Goal: Task Accomplishment & Management: Complete application form

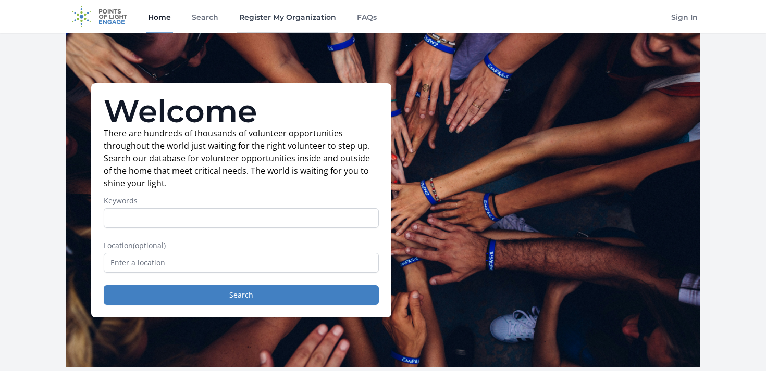
click at [276, 15] on link "Register My Organization" at bounding box center [287, 16] width 101 height 33
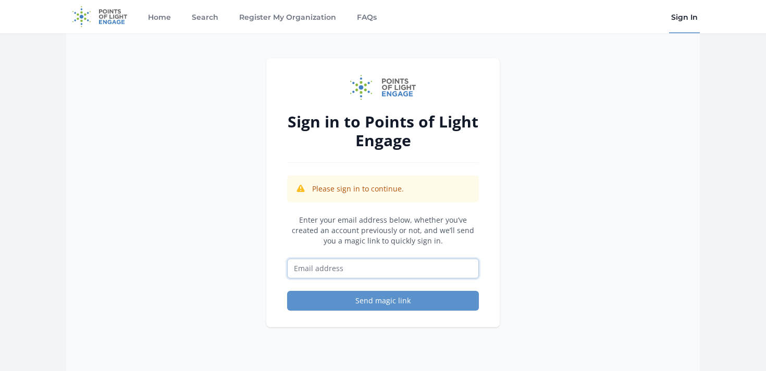
click at [325, 268] on input "Email address" at bounding box center [383, 269] width 192 height 20
type input "[PERSON_NAME][EMAIL_ADDRESS][DOMAIN_NAME]"
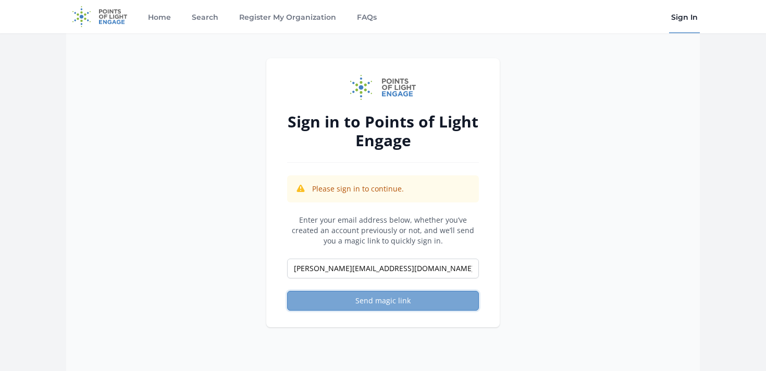
click at [337, 303] on button "Send magic link" at bounding box center [383, 301] width 192 height 20
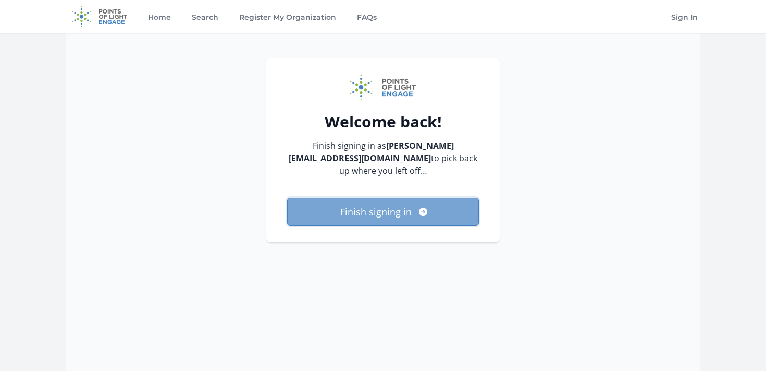
click at [398, 198] on button "Finish signing in" at bounding box center [383, 212] width 192 height 28
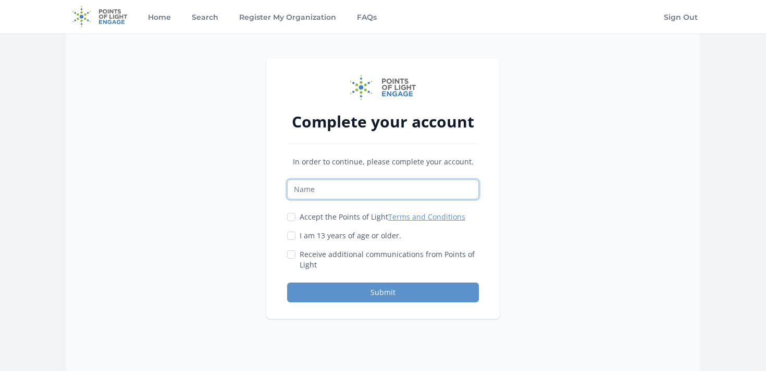
click at [366, 189] on input "Name" at bounding box center [383, 190] width 192 height 20
type input "Jess Ellsworth"
click at [296, 218] on div "Accept the Points of Light Terms and Conditions" at bounding box center [383, 217] width 192 height 10
click at [293, 240] on input "I am 13 years of age or older." at bounding box center [291, 236] width 8 height 8
checkbox input "true"
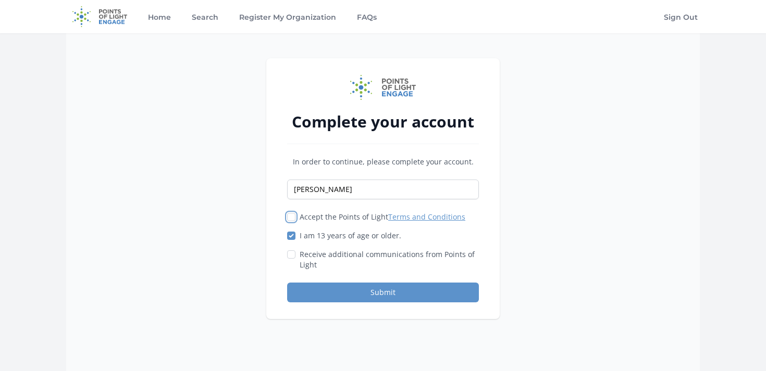
click at [291, 219] on input "Accept the Points of Light Terms and Conditions" at bounding box center [291, 217] width 8 height 8
checkbox input "true"
click at [291, 253] on input "Receive additional communications from Points of Light" at bounding box center [291, 255] width 8 height 8
click at [292, 251] on input "Receive additional communications from Points of Light" at bounding box center [291, 255] width 8 height 8
checkbox input "false"
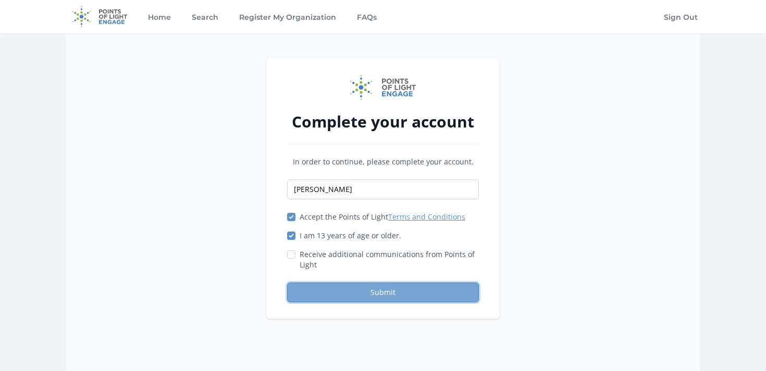
click at [333, 289] on button "Submit" at bounding box center [383, 293] width 192 height 20
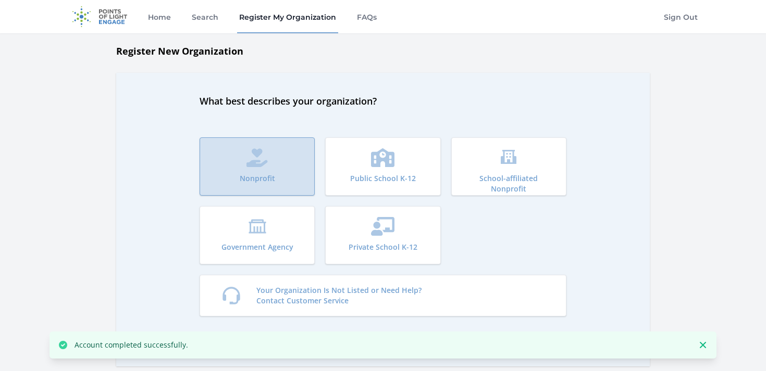
click at [263, 170] on button "Nonprofit" at bounding box center [257, 167] width 115 height 58
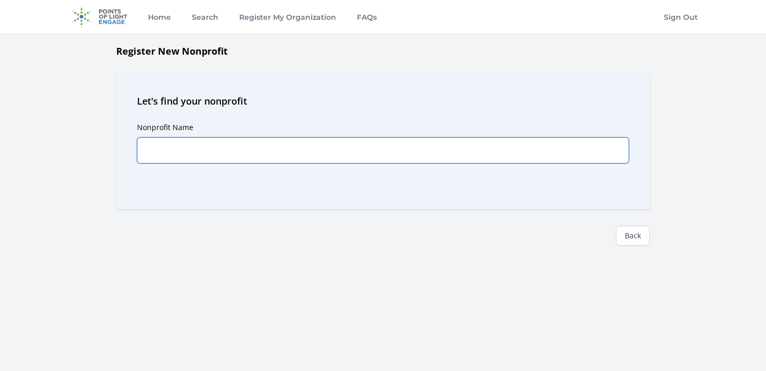
click at [213, 146] on input "Nonprofit Name" at bounding box center [383, 151] width 492 height 26
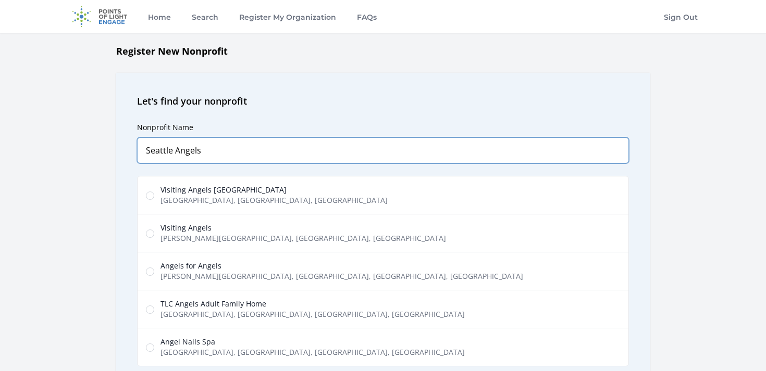
click at [147, 151] on input "Seattle Angels" at bounding box center [383, 151] width 492 height 26
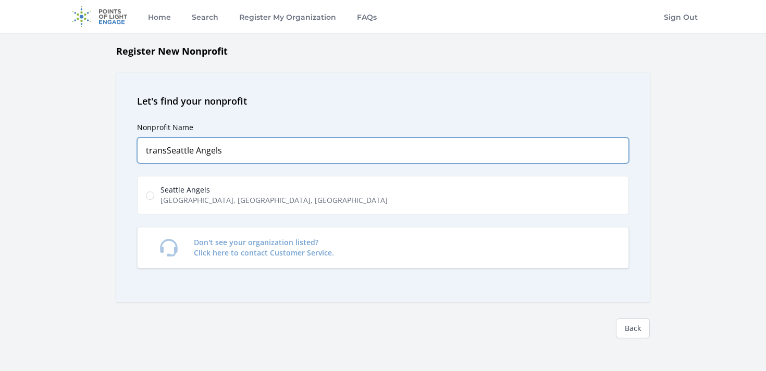
type input "transSeattle Angels"
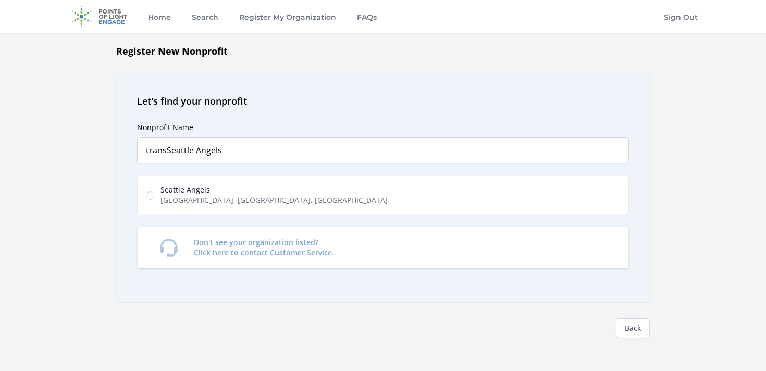
click at [207, 201] on span "[GEOGRAPHIC_DATA], [GEOGRAPHIC_DATA], [GEOGRAPHIC_DATA]" at bounding box center [273, 200] width 227 height 10
click at [154, 200] on input "Seattle Angels [GEOGRAPHIC_DATA], [GEOGRAPHIC_DATA], [GEOGRAPHIC_DATA], [GEOGRA…" at bounding box center [150, 196] width 8 height 8
radio input "true"
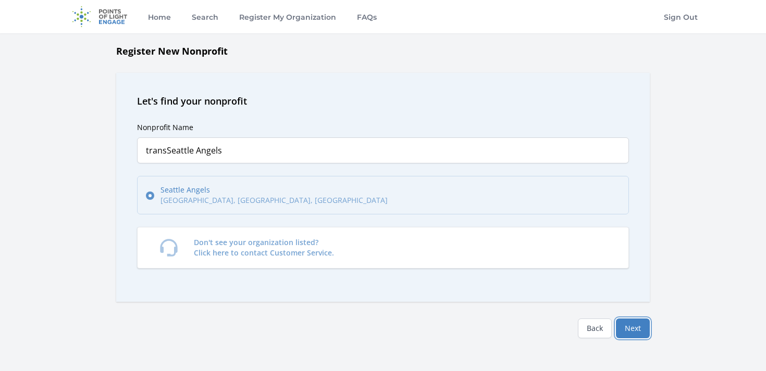
click at [640, 322] on button "Next" at bounding box center [633, 329] width 34 height 20
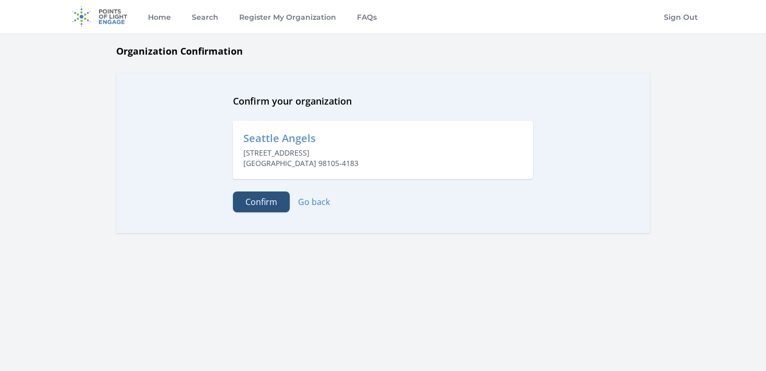
click at [246, 207] on button "Confirm" at bounding box center [261, 202] width 57 height 21
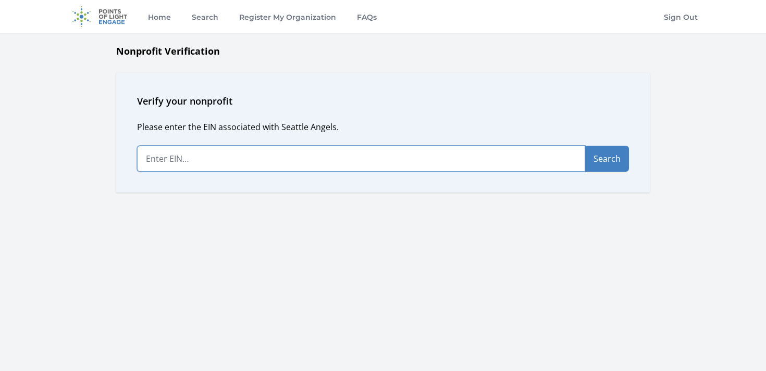
click at [220, 156] on input "text" at bounding box center [361, 159] width 448 height 26
paste input "[US_EMPLOYER_IDENTIFICATION_NUMBER]"
type input "[US_EMPLOYER_IDENTIFICATION_NUMBER]"
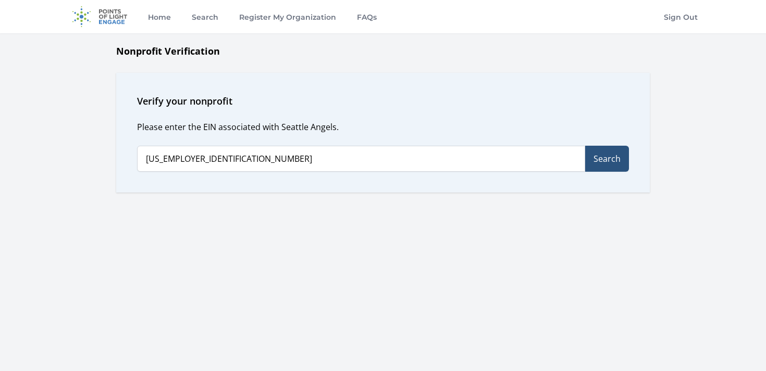
click at [607, 164] on button "Search" at bounding box center [607, 159] width 44 height 26
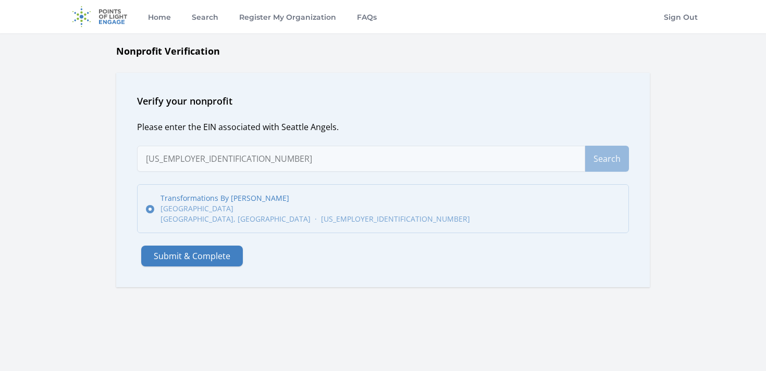
click at [236, 227] on label "Transformations By Austin Angels Seattle SEATTLE, WA · 84-4289590" at bounding box center [383, 208] width 492 height 49
click at [154, 214] on input "Transformations By Austin Angels Seattle SEATTLE, WA · 84-4289590" at bounding box center [150, 209] width 8 height 8
click at [198, 259] on button "Submit & Complete" at bounding box center [192, 256] width 102 height 21
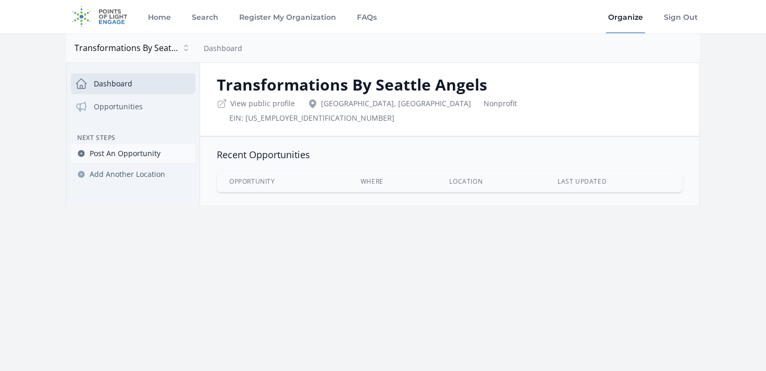
click at [118, 159] on link "Post An Opportunity" at bounding box center [133, 153] width 125 height 19
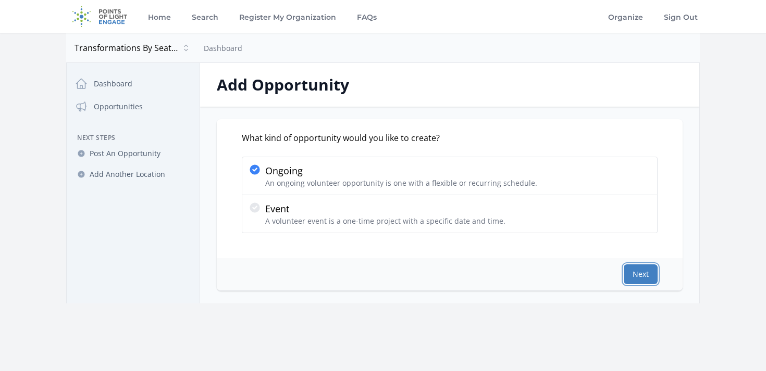
click at [641, 278] on button "Next" at bounding box center [641, 275] width 34 height 20
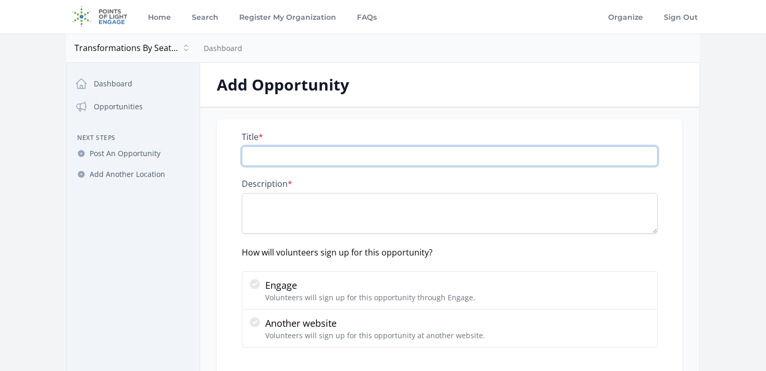
click at [366, 160] on input "Title *" at bounding box center [450, 156] width 416 height 20
paste input "Monthly support of foster families in King, Pierce, and Snohomish County!"
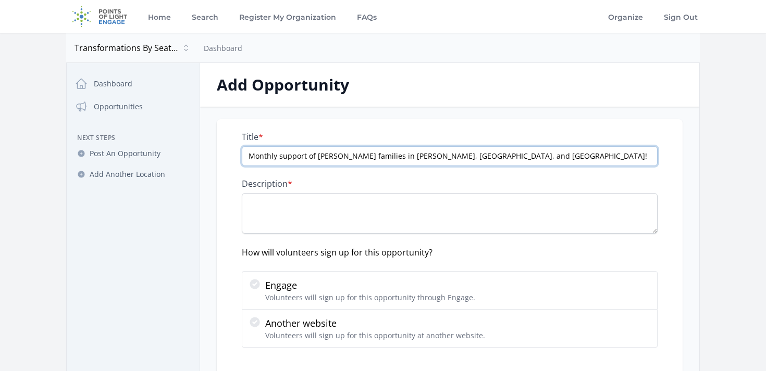
type input "Monthly support of foster families in King, Pierce, and Snohomish County!"
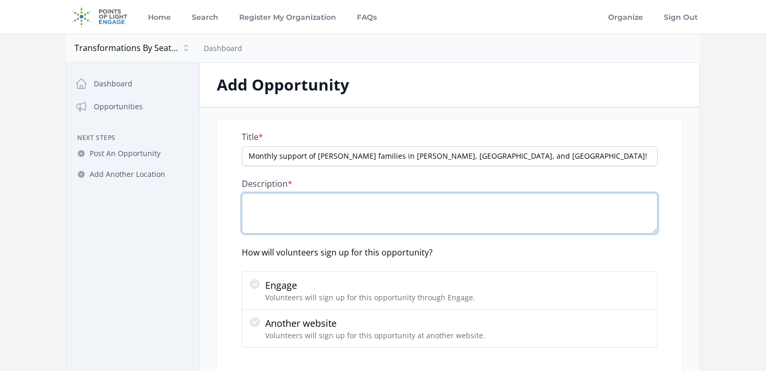
click at [328, 208] on textarea "Description *" at bounding box center [450, 213] width 416 height 41
paste textarea "Our Love Box program focuses on holistically supporting and sustaining foster f…"
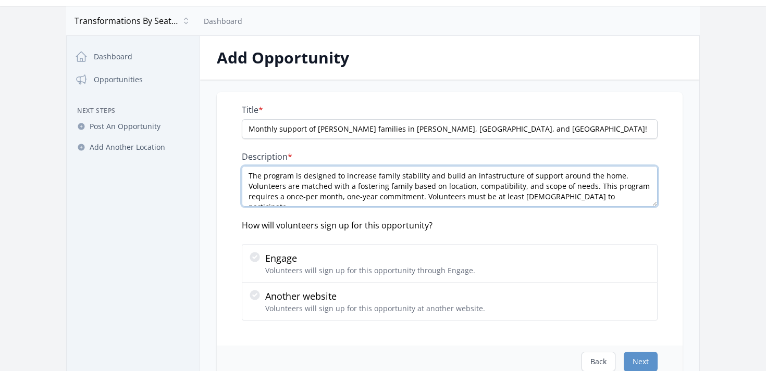
scroll to position [28, 0]
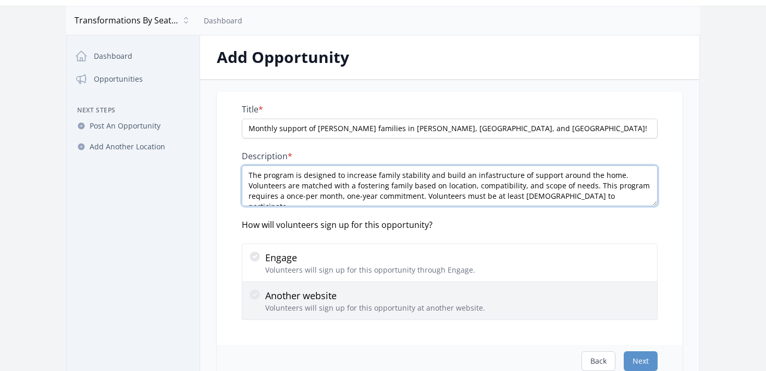
type textarea "Our Love Box program focuses on holistically supporting and sustaining foster f…"
click at [321, 296] on p "Another website" at bounding box center [375, 296] width 220 height 15
click at [0, 0] on input "Another website Volunteers will sign up for this opportunity at another website." at bounding box center [0, 0] width 0 height 0
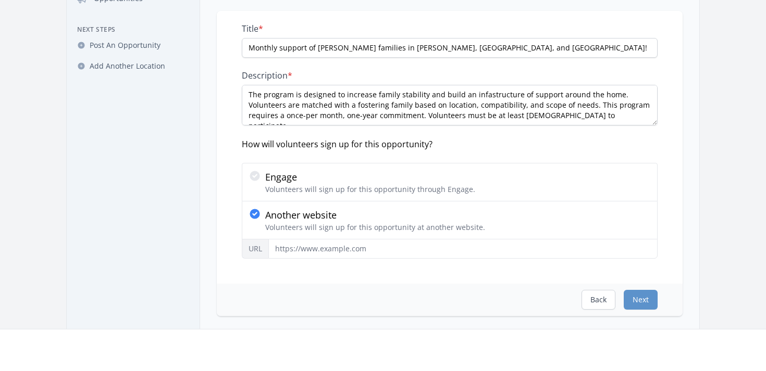
scroll to position [114, 0]
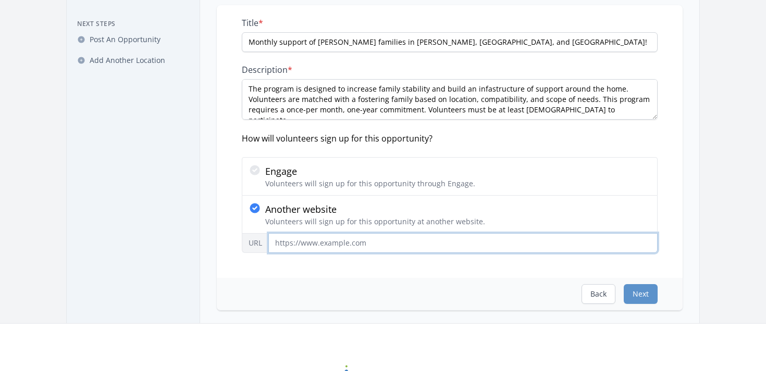
click at [285, 245] on input "URL" at bounding box center [462, 243] width 389 height 20
paste input "https://a111624.socialsolutionsportal.com/apricot-intake/8841280f-8df4-48b1-ae6…"
paste input "text"
type input "https://a111624.socialsolutionsportal.com/apricot-intake/8841280f-8df4-48b1-ae6…"
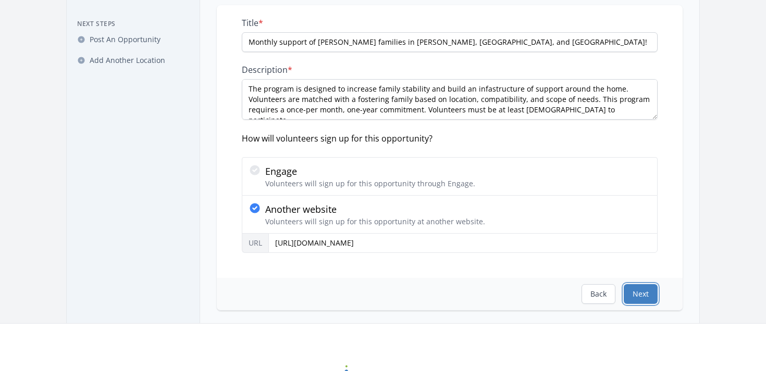
click at [648, 295] on button "Next" at bounding box center [641, 294] width 34 height 20
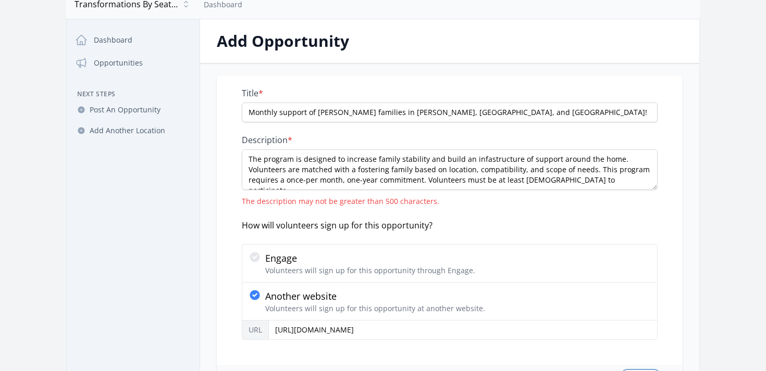
scroll to position [45, 0]
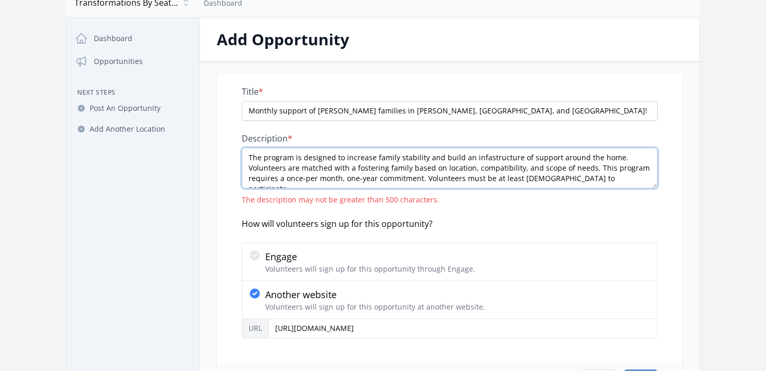
click at [491, 166] on textarea "Our Love Box program focuses on holistically supporting and sustaining foster f…" at bounding box center [450, 168] width 416 height 41
paste textarea "holistically supports foster families by pairing them with volunteers who build…"
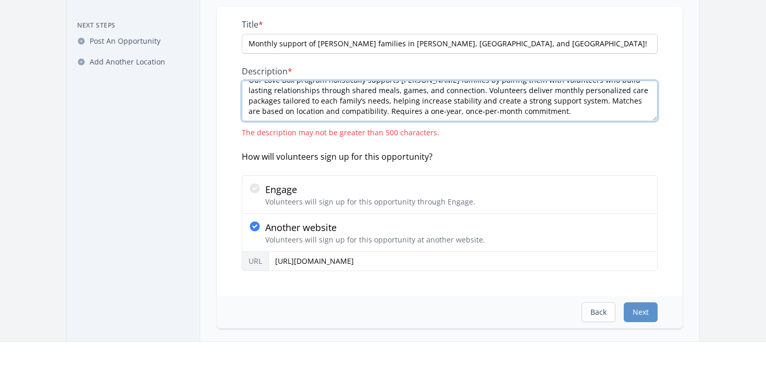
scroll to position [116, 0]
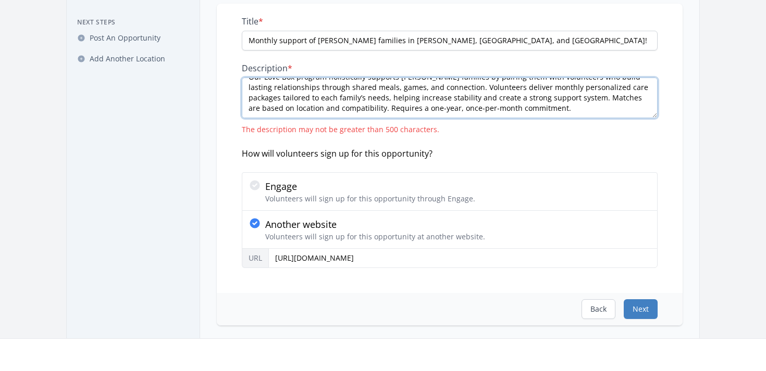
type textarea "Our Love Box program holistically supports foster families by pairing them with…"
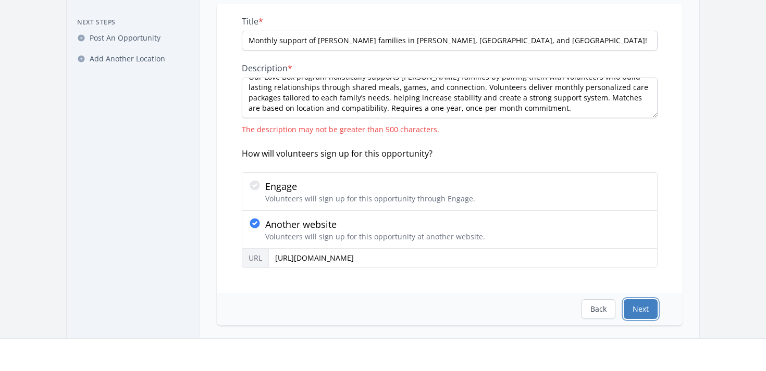
click at [640, 304] on button "Next" at bounding box center [641, 310] width 34 height 20
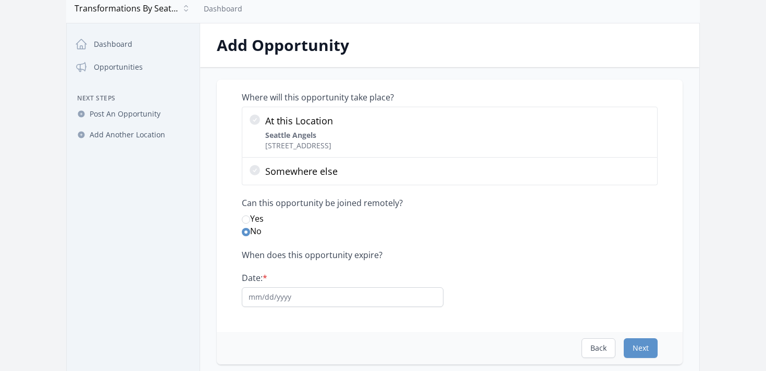
scroll to position [40, 0]
click at [258, 289] on input "Date: *" at bounding box center [343, 297] width 202 height 20
type input "12/31/2030"
click at [644, 348] on button "Next" at bounding box center [641, 348] width 34 height 20
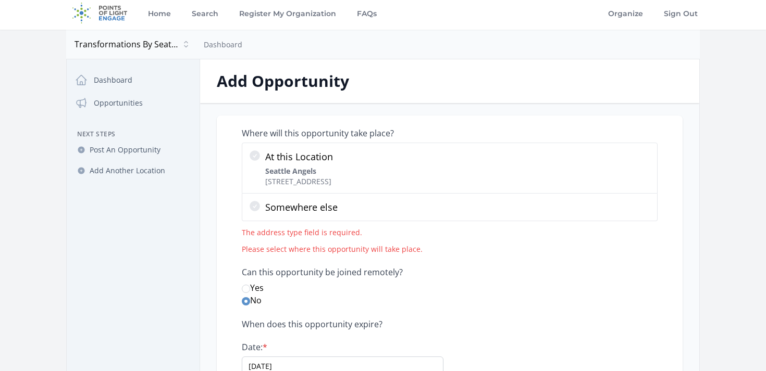
scroll to position [6, 0]
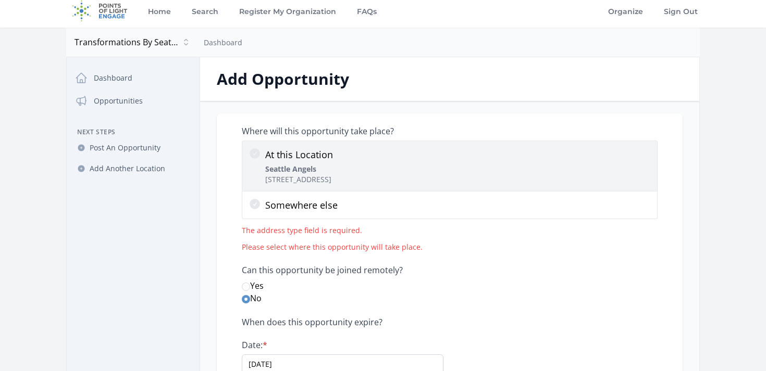
click at [294, 151] on p "At this Location" at bounding box center [299, 154] width 68 height 15
click at [0, 0] on input "At this Location Seattle Angels 4616 25th Ave NE, Seattle, WA 98105" at bounding box center [0, 0] width 0 height 0
click at [294, 167] on strong "Seattle Angels" at bounding box center [290, 169] width 51 height 10
click at [0, 0] on input "At this Location Seattle Angels 4616 25th Ave NE, Seattle, WA 98105" at bounding box center [0, 0] width 0 height 0
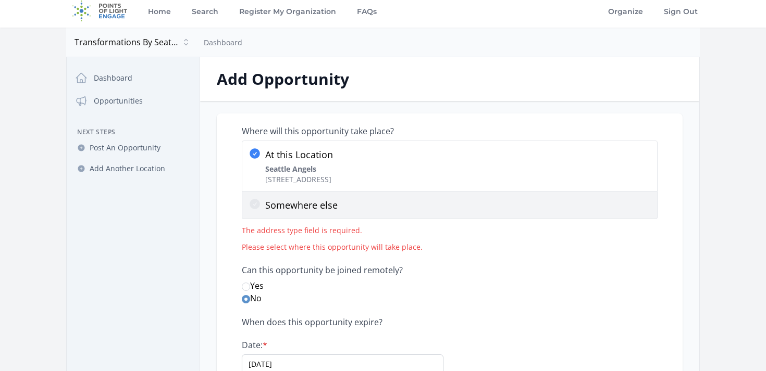
click at [275, 205] on p "Somewhere else" at bounding box center [458, 205] width 386 height 15
click at [0, 0] on input "Somewhere else" at bounding box center [0, 0] width 0 height 0
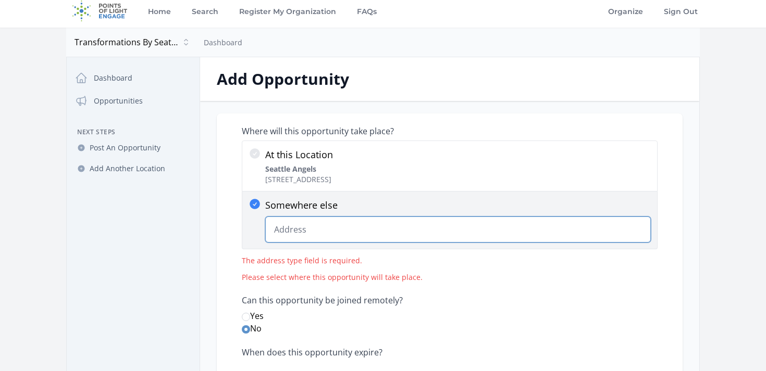
click at [283, 225] on input "Somewhere else Change Predictions" at bounding box center [458, 230] width 386 height 26
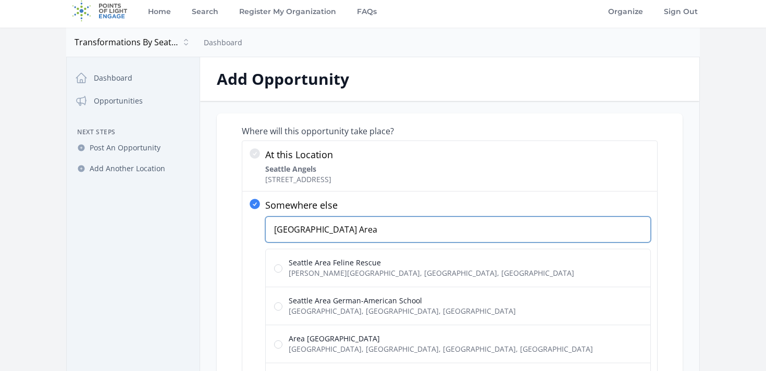
type input "Seattle Area"
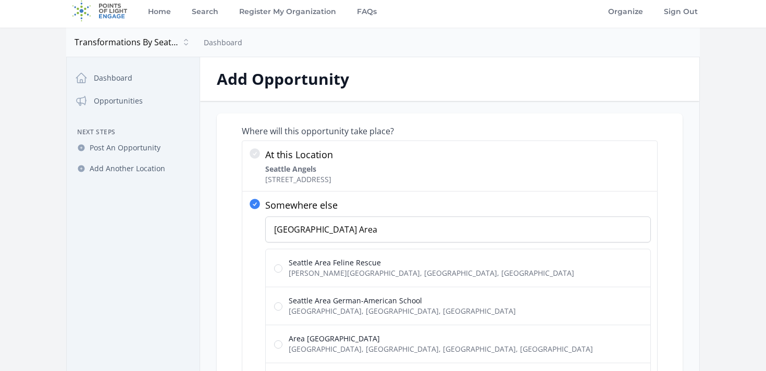
click at [677, 221] on div "Where will this opportunity take place? At this Location Seattle Angels 4616 25…" at bounding box center [450, 370] width 466 height 513
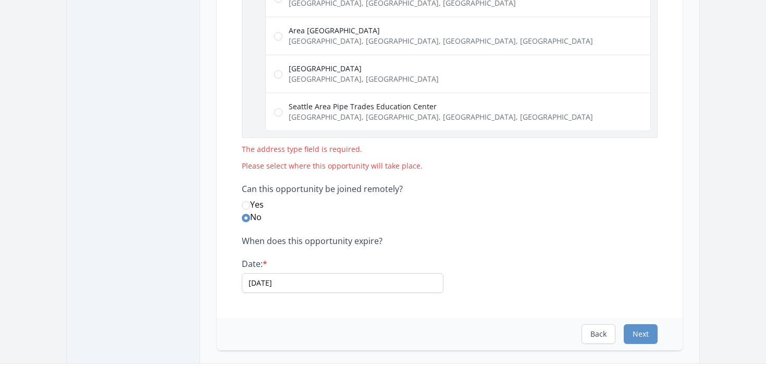
scroll to position [333, 0]
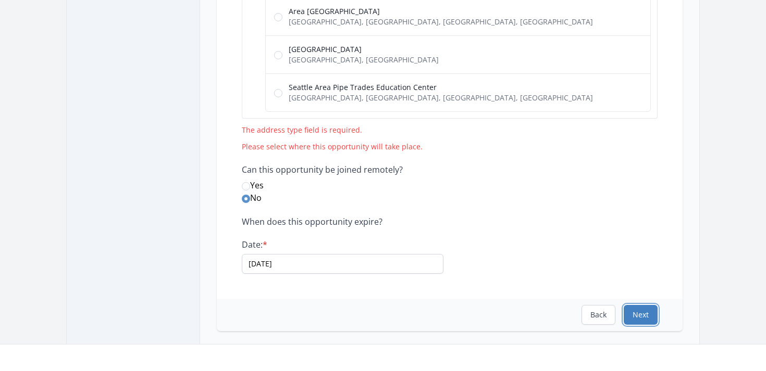
click at [632, 318] on button "Next" at bounding box center [641, 315] width 34 height 20
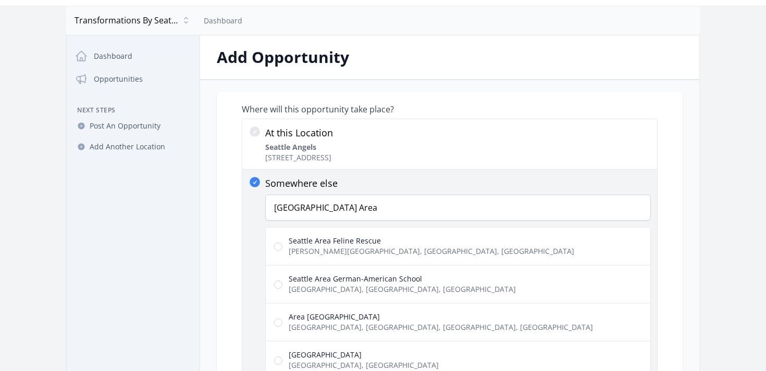
scroll to position [22, 0]
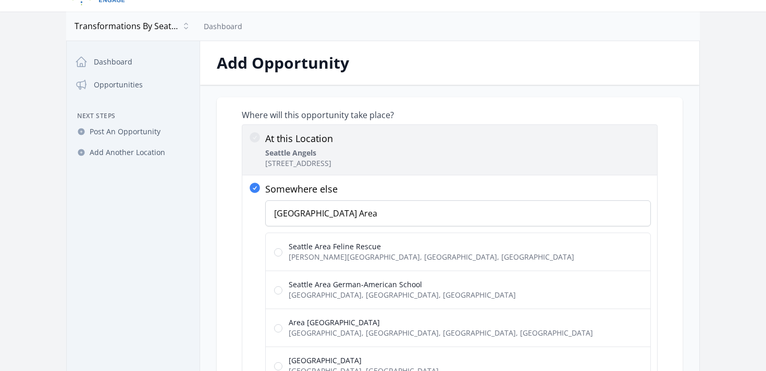
click at [333, 146] on div "At this Location Seattle Angels 4616 25th Ave NE, Seattle, WA 98105" at bounding box center [299, 150] width 68 height 38
click at [0, 0] on input "At this Location Seattle Angels 4616 25th Ave NE, Seattle, WA 98105" at bounding box center [0, 0] width 0 height 0
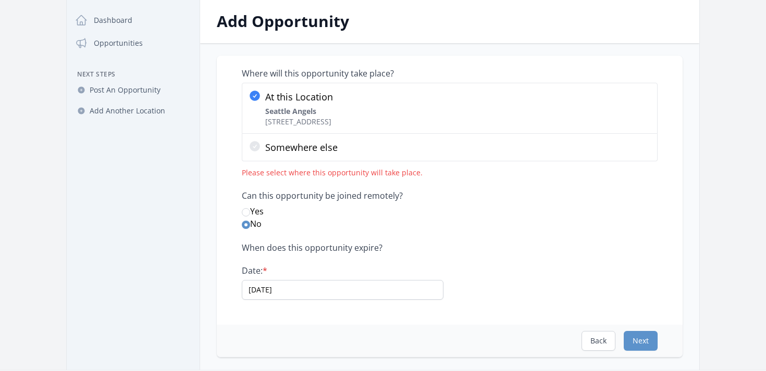
scroll to position [65, 0]
click at [653, 339] on button "Next" at bounding box center [641, 340] width 34 height 20
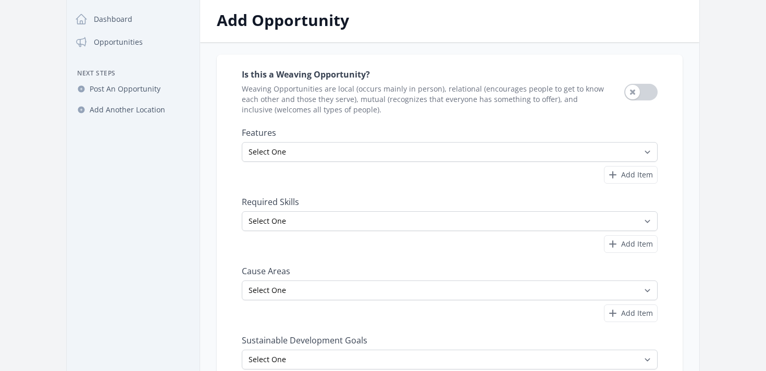
scroll to position [0, 0]
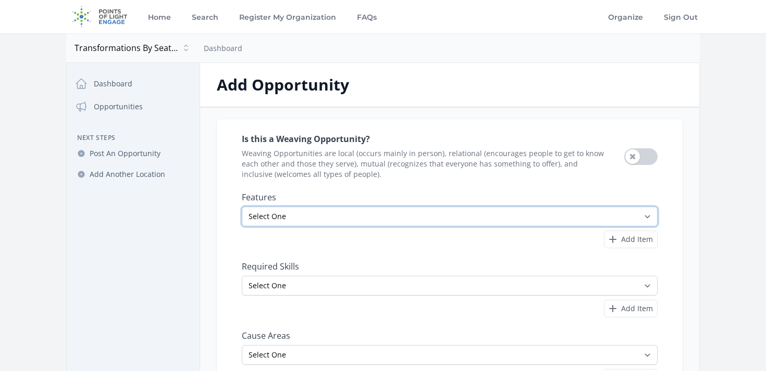
click at [387, 215] on select "Select One All Ages Court-Ordered Eligible Good for Families Good for Groups Go…" at bounding box center [450, 217] width 416 height 20
click at [420, 222] on select "Select One All Ages Court-Ordered Eligible Good for Families Good for Groups Go…" at bounding box center [450, 217] width 416 height 20
click at [329, 219] on select "Select One All Ages Court-Ordered Eligible Good for Families Good for Groups Go…" at bounding box center [450, 217] width 416 height 20
select select "Good for Families"
click at [242, 207] on select "Select One All Ages Court-Ordered Eligible Good for Families Good for Groups Go…" at bounding box center [450, 217] width 416 height 20
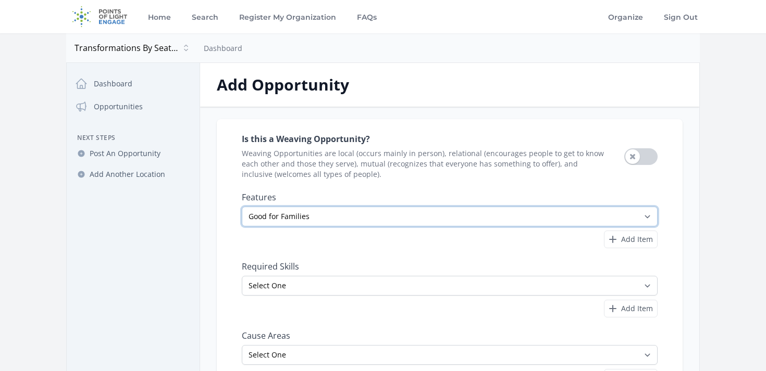
click at [307, 219] on select "Select One All Ages Court-Ordered Eligible Good for Families Good for Groups Go…" at bounding box center [450, 217] width 416 height 20
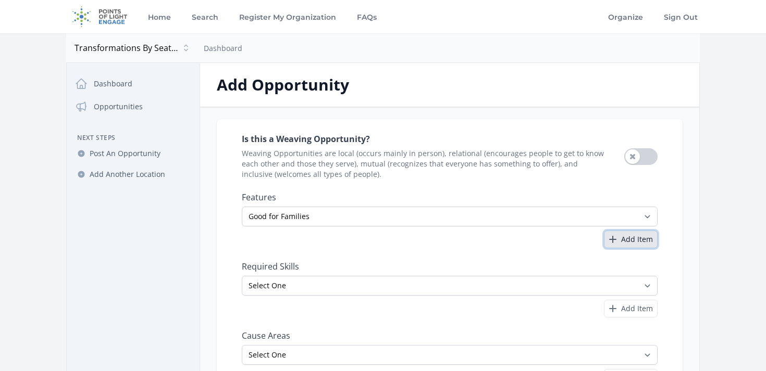
click at [640, 242] on span "Add Item" at bounding box center [637, 239] width 32 height 10
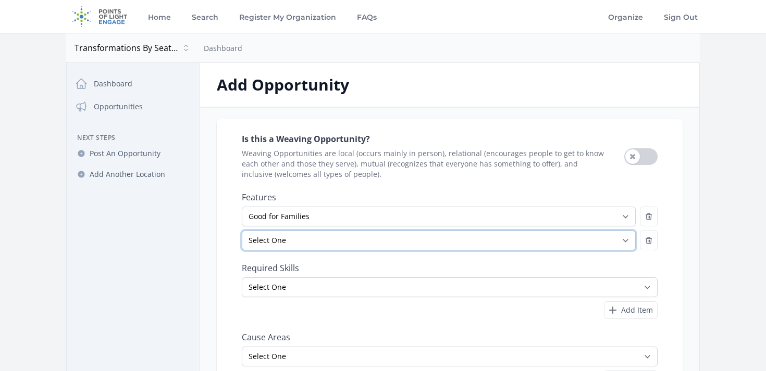
click at [324, 238] on select "Select One All Ages Court-Ordered Eligible Good for Families Good for Groups Go…" at bounding box center [439, 241] width 394 height 20
select select "Good for Groups"
click at [242, 231] on select "Select One All Ages Court-Ordered Eligible Good for Families Good for Groups Go…" at bounding box center [439, 241] width 394 height 20
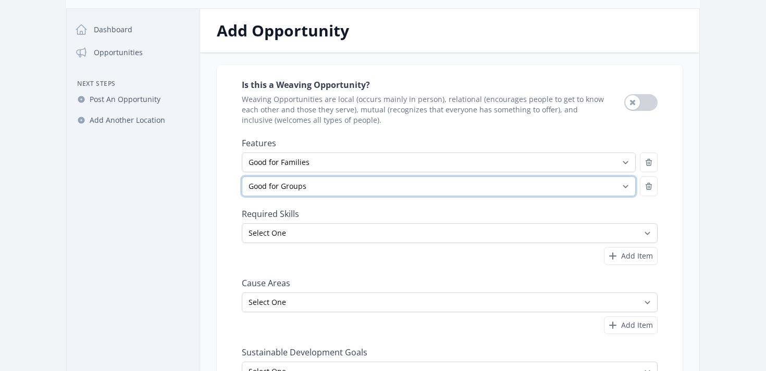
scroll to position [56, 0]
click at [408, 194] on select "Select One All Ages Court-Ordered Eligible Good for Families Good for Groups Go…" at bounding box center [439, 185] width 394 height 20
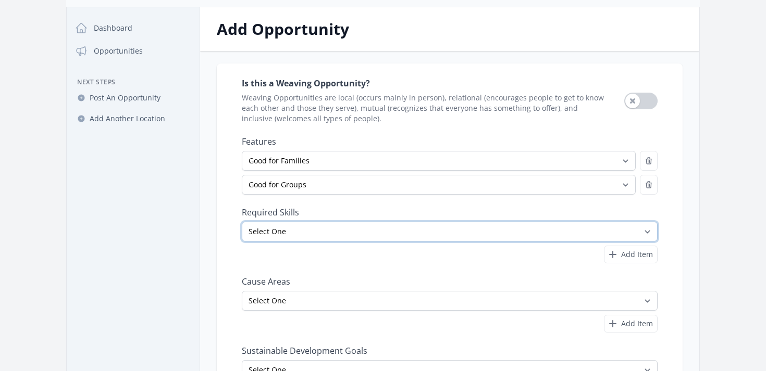
click at [312, 233] on select "Select One Accounting Advocacy Administrative Arts Board Service Business Skill…" at bounding box center [450, 232] width 416 height 20
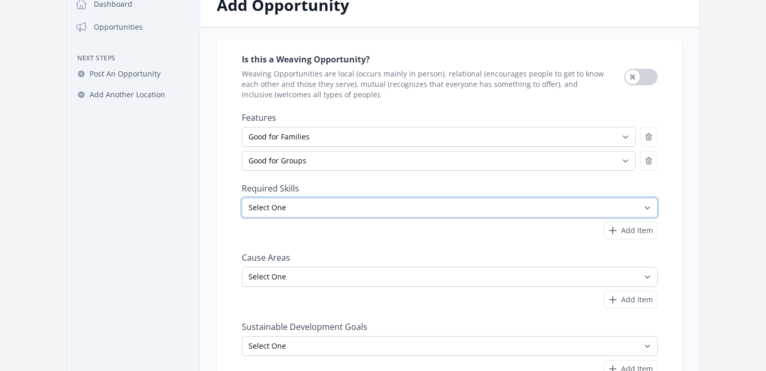
scroll to position [80, 0]
click at [291, 206] on select "Select One Accounting Advocacy Administrative Arts Board Service Business Skill…" at bounding box center [450, 207] width 416 height 20
select select "Community Outreach"
click at [242, 197] on select "Select One Accounting Advocacy Administrative Arts Board Service Business Skill…" at bounding box center [450, 207] width 416 height 20
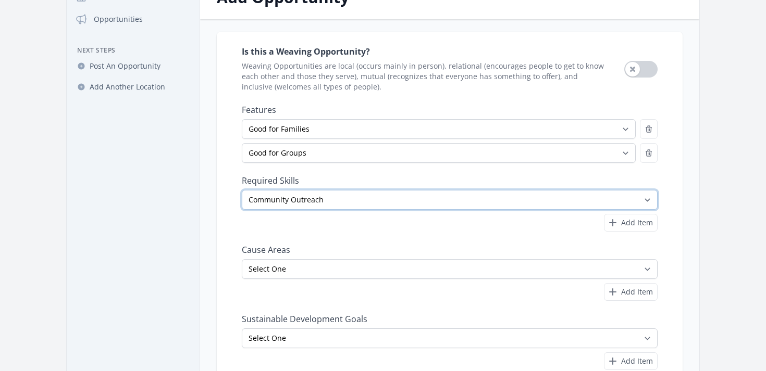
scroll to position [92, 0]
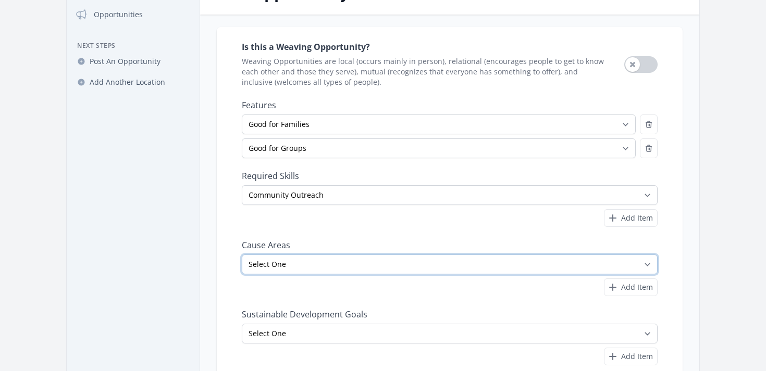
click at [285, 269] on select "Select One Adult Education Animals Arts & Culture Children & Youth Civil Rights…" at bounding box center [450, 265] width 416 height 20
select select "Children & Youth"
click at [242, 255] on select "Select One Adult Education Animals Arts & Culture Children & Youth Civil Rights…" at bounding box center [450, 265] width 416 height 20
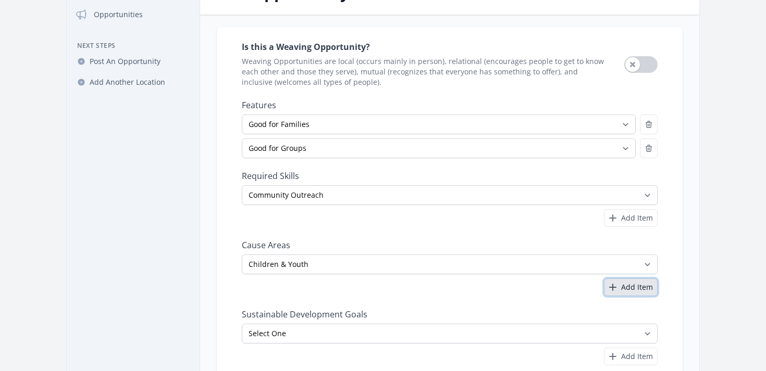
click at [623, 289] on span "Add Item" at bounding box center [637, 287] width 32 height 10
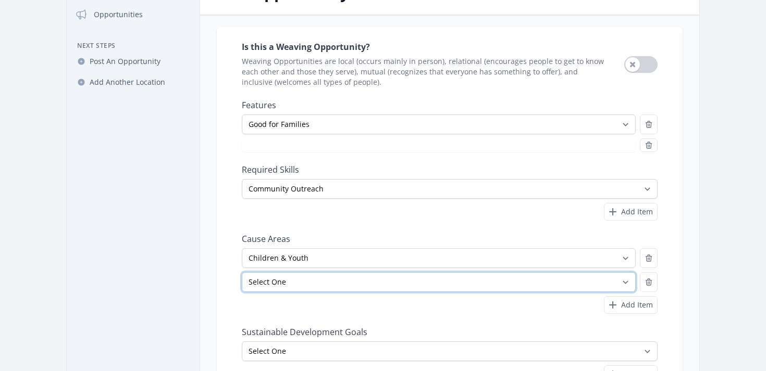
click at [438, 281] on select "Select One Adult Education Animals Arts & Culture Children & Youth Civil Rights…" at bounding box center [439, 282] width 394 height 20
click at [242, 272] on select "Select One Adult Education Animals Arts & Culture Children & Youth Civil Rights…" at bounding box center [439, 282] width 394 height 20
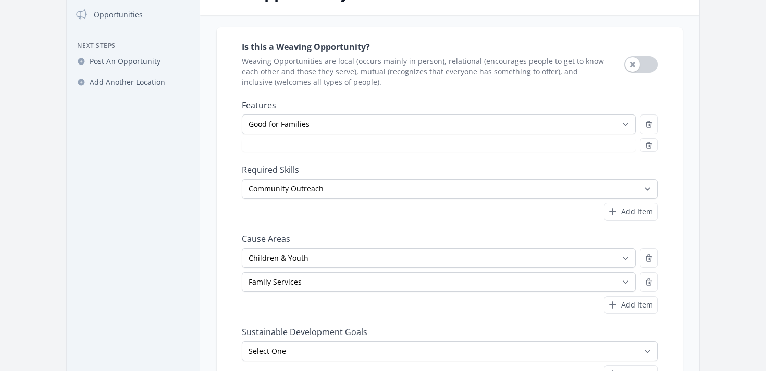
select select "Good for Groups"
select select "Family Services"
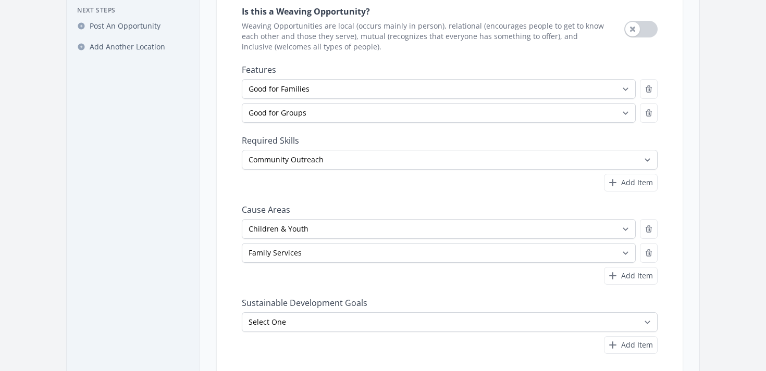
scroll to position [131, 0]
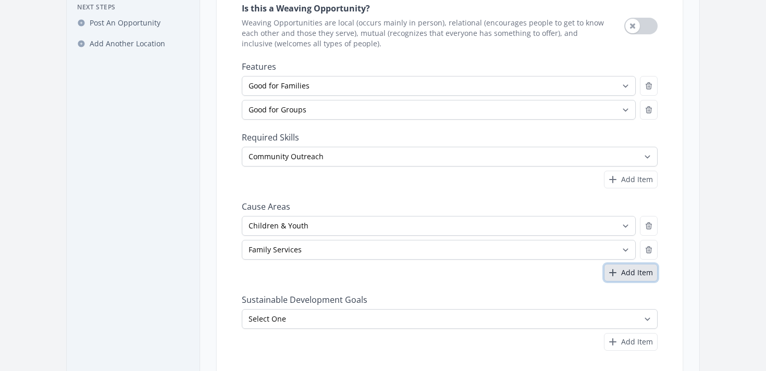
click at [643, 277] on span "Add Item" at bounding box center [637, 273] width 32 height 10
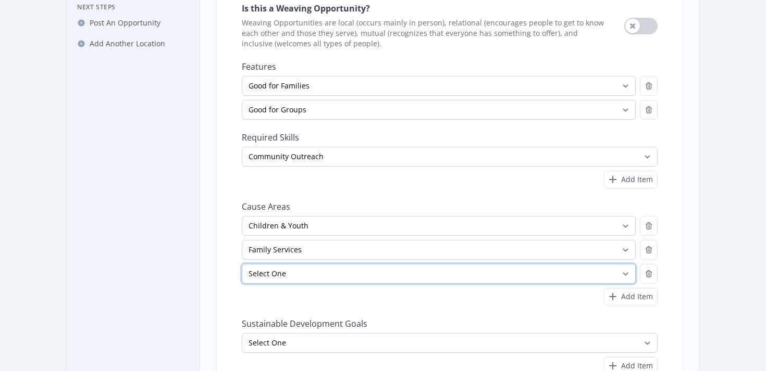
click at [363, 278] on select "Select One Adult Education Animals Arts & Culture Children & Youth Civil Rights…" at bounding box center [439, 274] width 394 height 20
select select "Community Strengthening"
click at [242, 264] on select "Select One Adult Education Animals Arts & Culture Children & Youth Civil Rights…" at bounding box center [439, 274] width 394 height 20
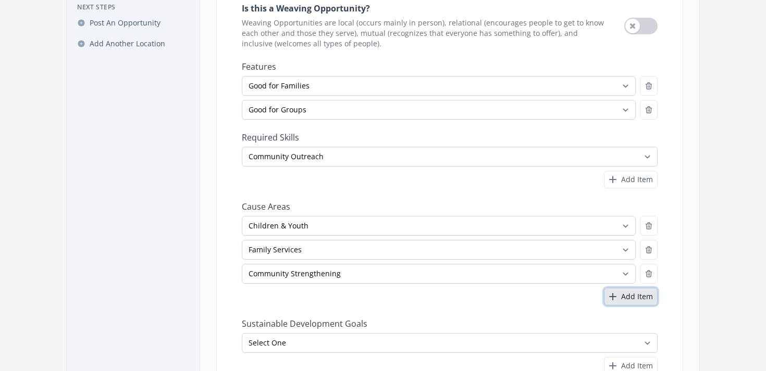
click at [618, 299] on icon "button" at bounding box center [612, 297] width 13 height 13
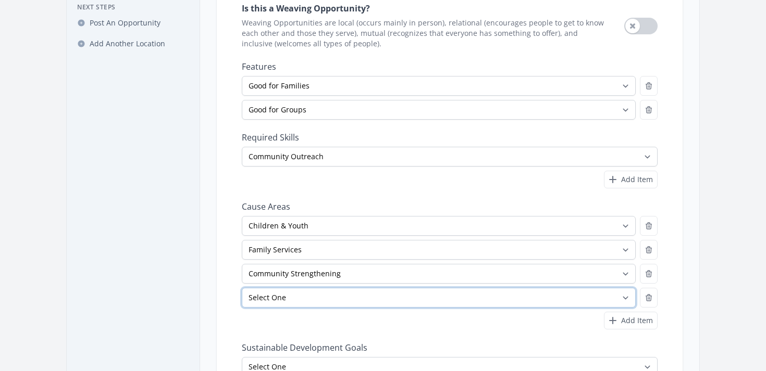
click at [373, 300] on select "Select One Adult Education Animals Arts & Culture Children & Youth Civil Rights…" at bounding box center [439, 298] width 394 height 20
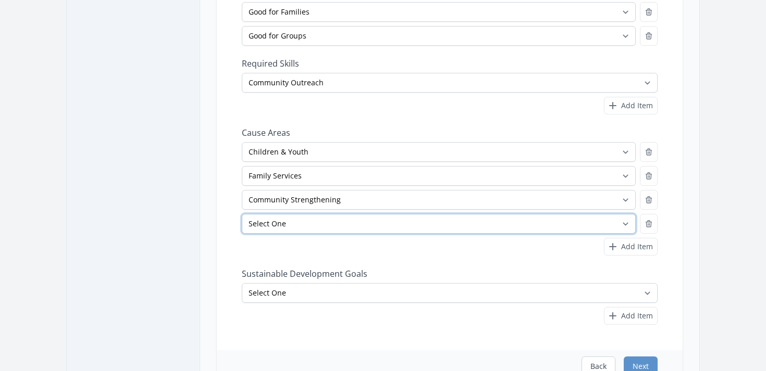
scroll to position [207, 0]
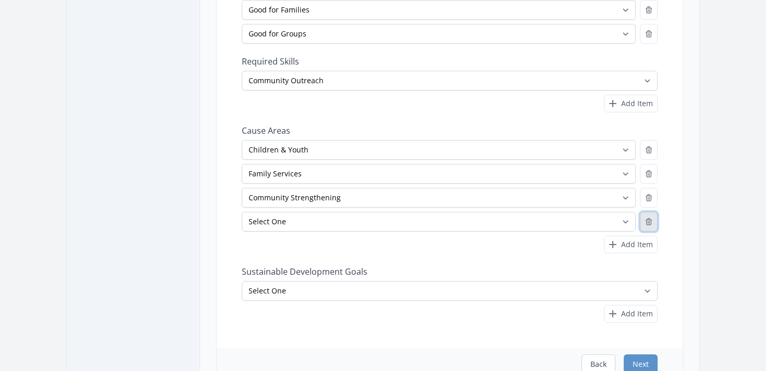
click at [652, 227] on button "button" at bounding box center [649, 222] width 18 height 20
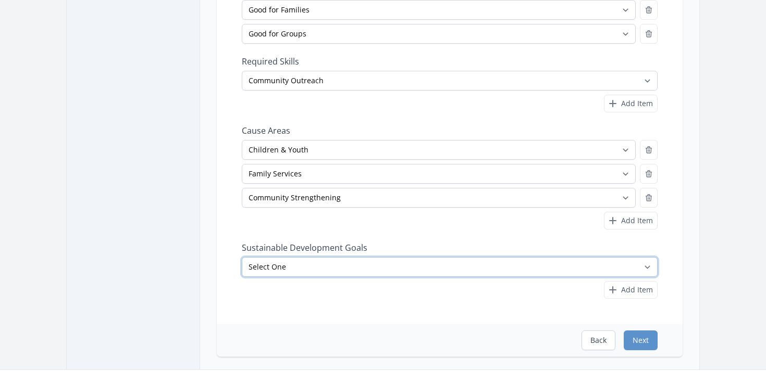
click at [380, 266] on select "Select One No Poverty Zero Hunger Good Health and Well-Being Quality Education …" at bounding box center [450, 267] width 416 height 20
click at [316, 260] on select "Select One No Poverty Zero Hunger Good Health and Well-Being Quality Education …" at bounding box center [450, 267] width 416 height 20
select select "Partnerships"
click at [242, 257] on select "Select One No Poverty Zero Hunger Good Health and Well-Being Quality Education …" at bounding box center [450, 267] width 416 height 20
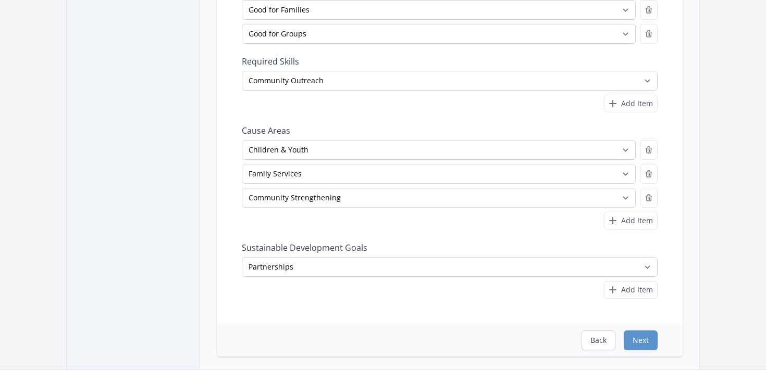
click at [632, 302] on div "Is this a Weaving Opportunity? Weaving Opportunities are local (occurs mainly i…" at bounding box center [450, 118] width 466 height 412
click at [629, 293] on span "Add Item" at bounding box center [637, 290] width 32 height 10
select select
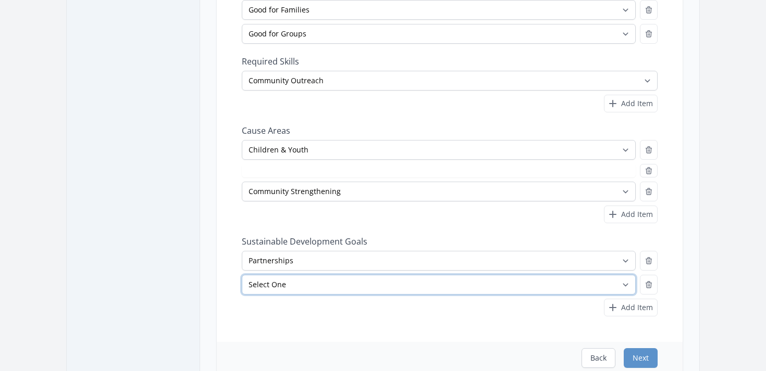
click at [553, 288] on select "Select One No Poverty Zero Hunger Good Health and Well-Being Quality Education …" at bounding box center [439, 285] width 394 height 20
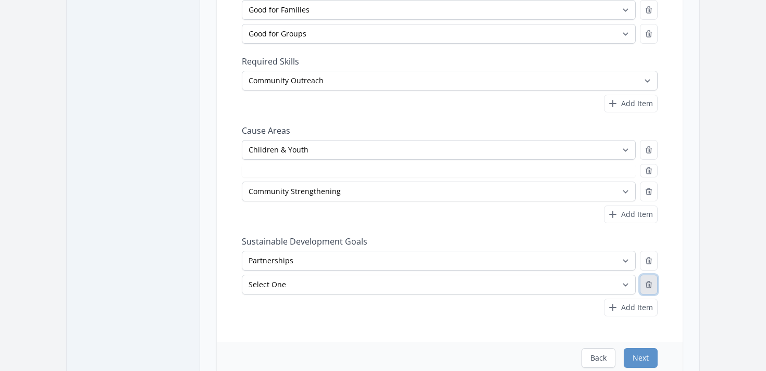
click at [651, 290] on button "button" at bounding box center [649, 285] width 18 height 20
select select "Family Services"
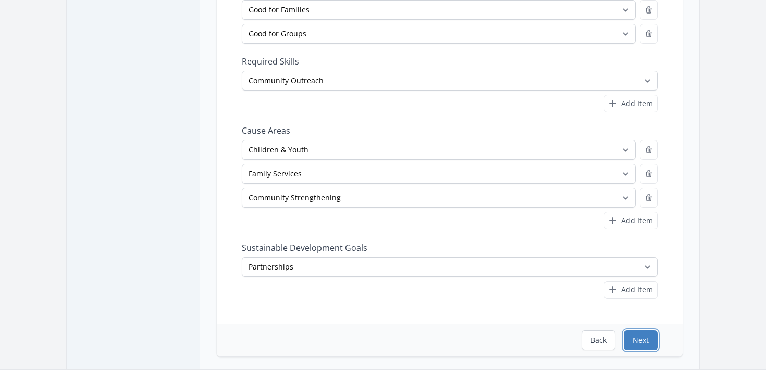
click at [646, 336] on button "Next" at bounding box center [641, 341] width 34 height 20
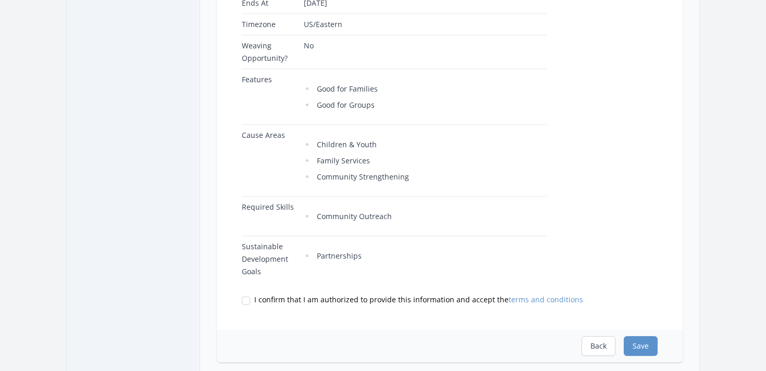
scroll to position [414, 0]
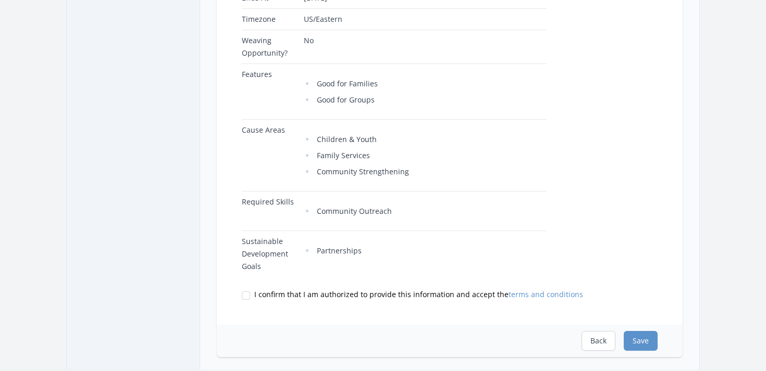
click at [321, 25] on td "US/Eastern" at bounding box center [423, 19] width 247 height 21
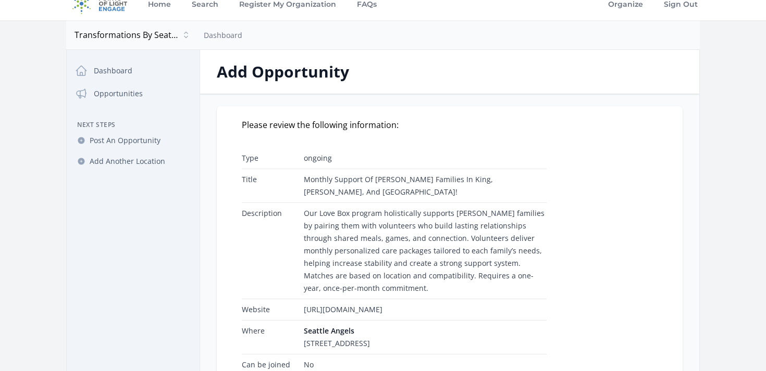
scroll to position [12, 0]
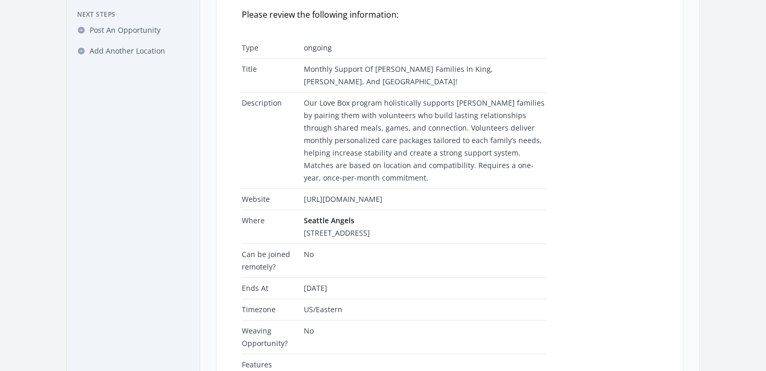
click at [326, 233] on td "Seattle Angels 4616 25th Ave NE, Seattle, WA 98105" at bounding box center [423, 227] width 247 height 34
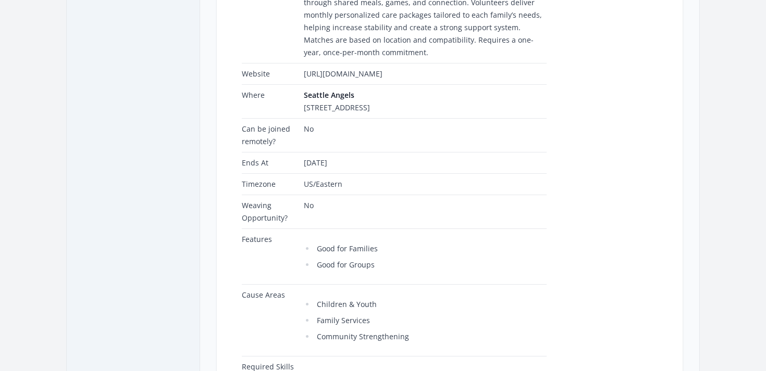
click at [326, 233] on td "Good for Families Good for Groups" at bounding box center [423, 257] width 247 height 56
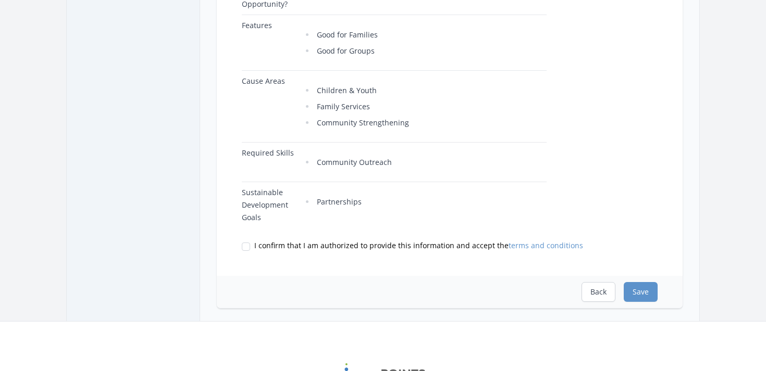
scroll to position [468, 0]
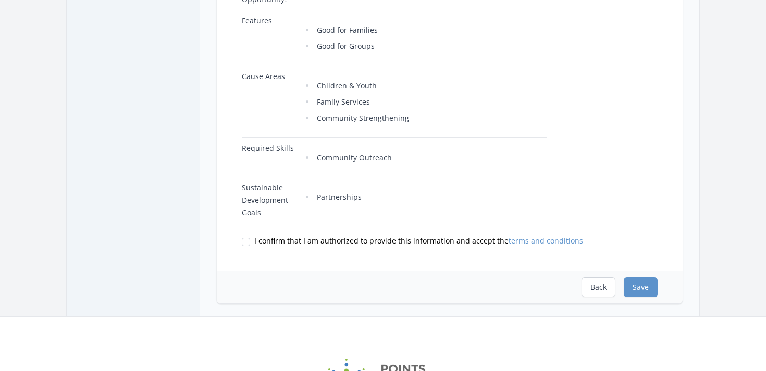
click at [320, 238] on span "I confirm that I am authorized to provide this information and accept the terms…" at bounding box center [418, 241] width 329 height 10
click at [250, 238] on input "I confirm that I am authorized to provide this information and accept the terms…" at bounding box center [246, 242] width 8 height 8
checkbox input "true"
click at [641, 290] on button "Save" at bounding box center [641, 288] width 34 height 20
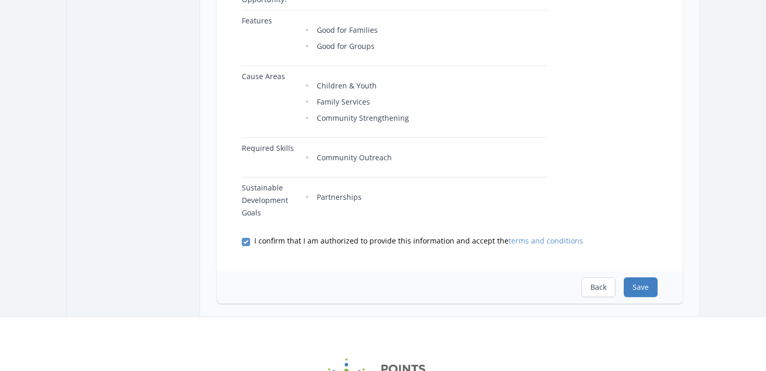
scroll to position [0, 0]
